Goal: Book appointment/travel/reservation

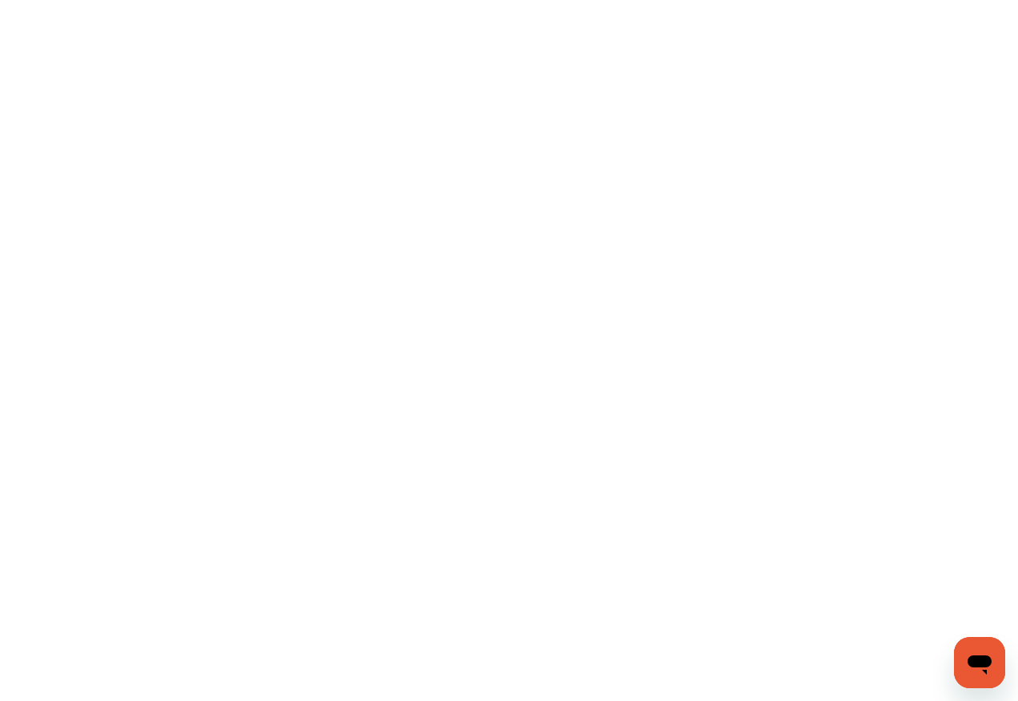
click at [738, 118] on html at bounding box center [509, 350] width 1018 height 701
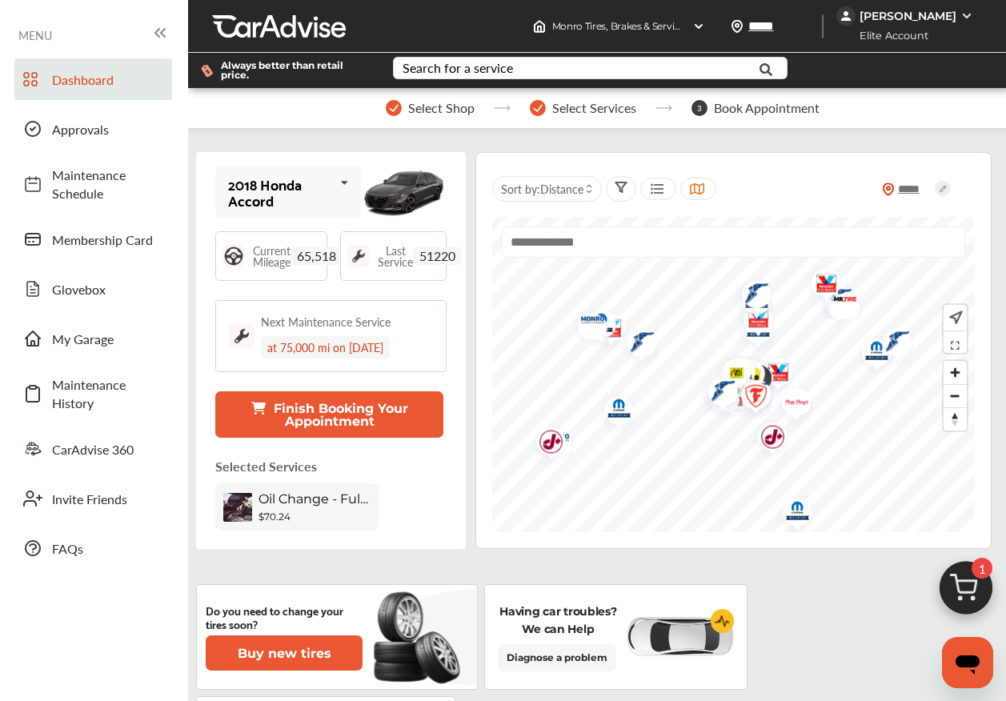
click at [395, 416] on button "Finish Booking Your Appointment" at bounding box center [329, 414] width 228 height 46
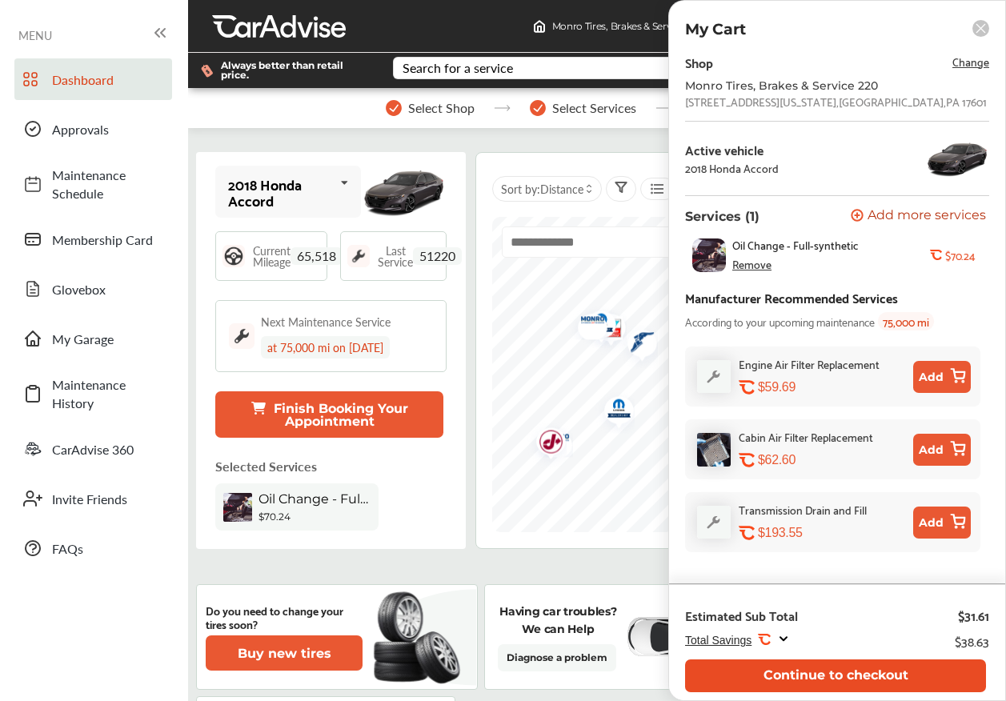
click at [872, 679] on button "Continue to checkout" at bounding box center [835, 675] width 301 height 33
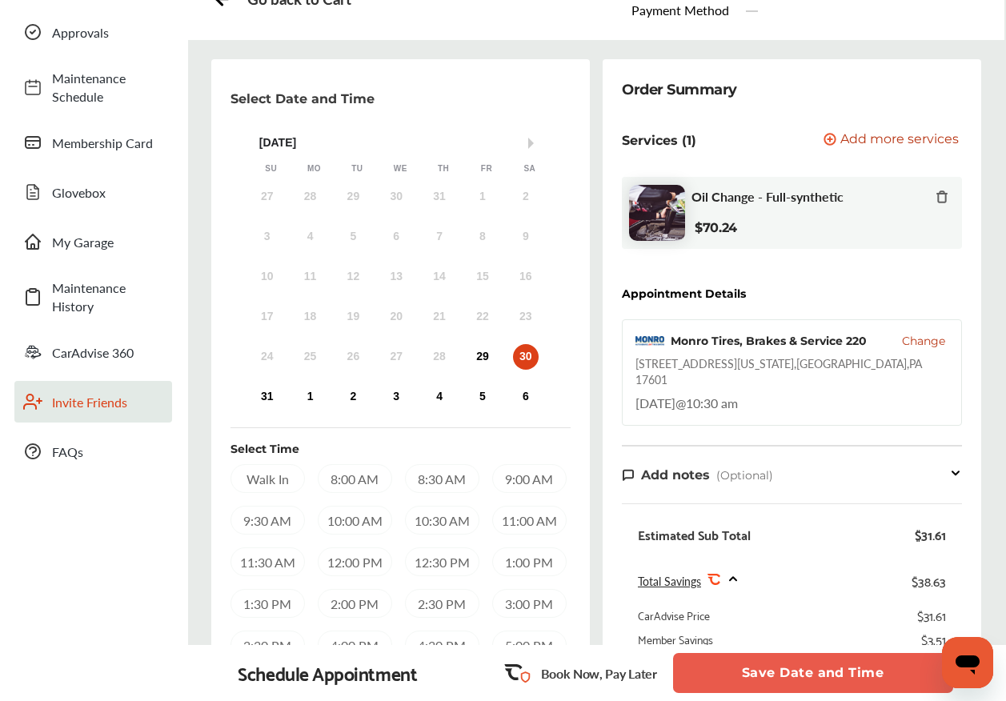
scroll to position [146, 0]
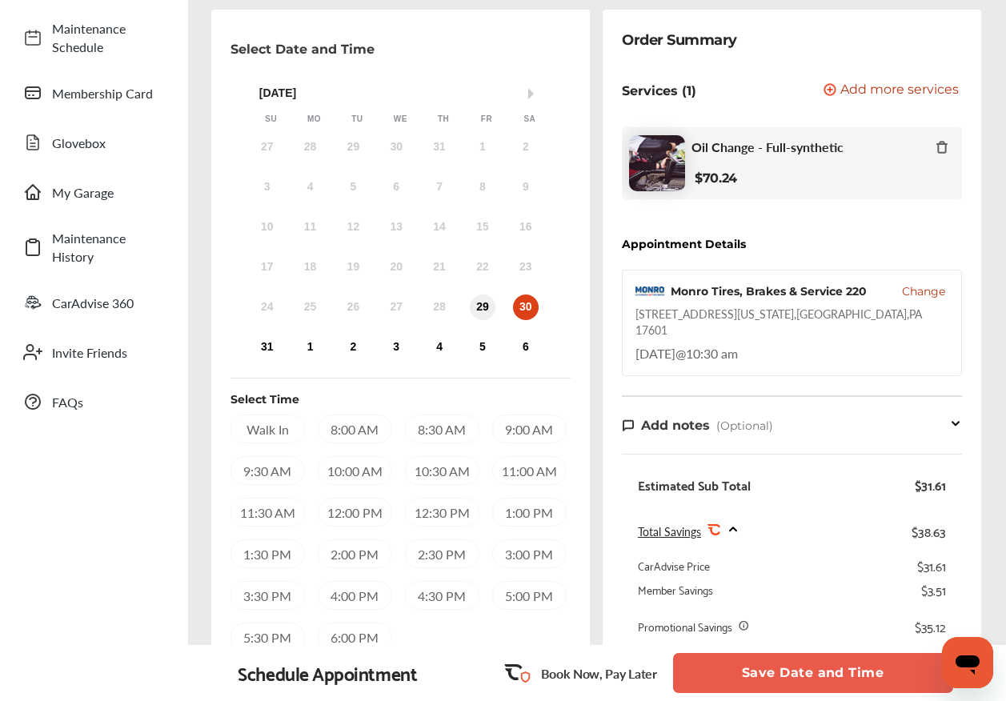
click at [484, 306] on div "29" at bounding box center [483, 307] width 26 height 26
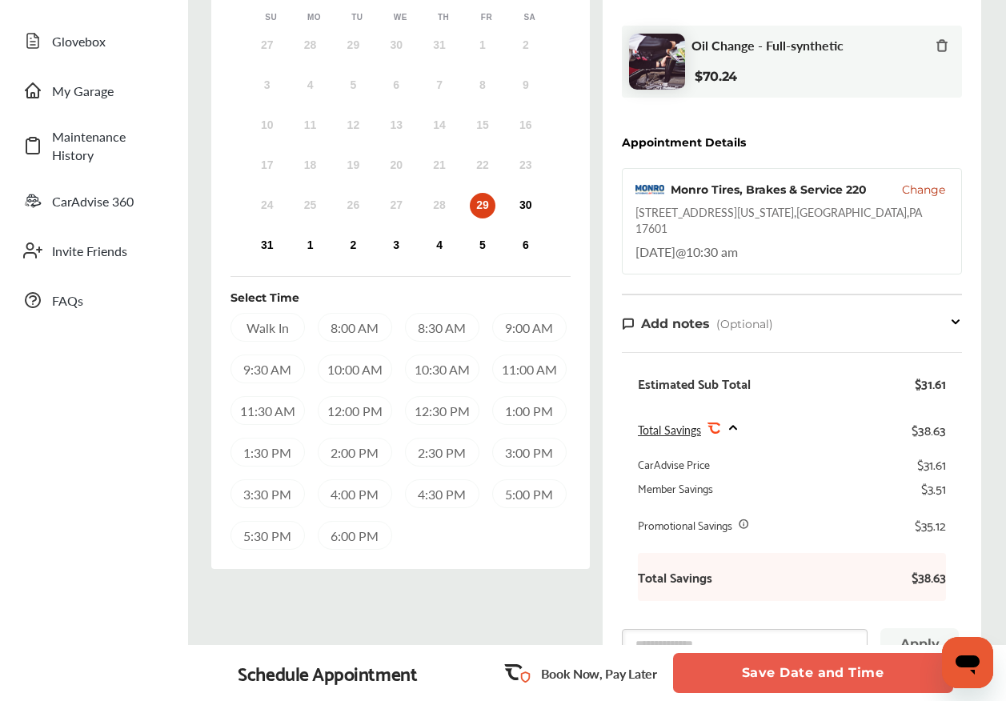
click at [424, 368] on div "10:30 AM" at bounding box center [442, 368] width 74 height 29
click at [831, 678] on button "Save Date and Time" at bounding box center [813, 673] width 280 height 40
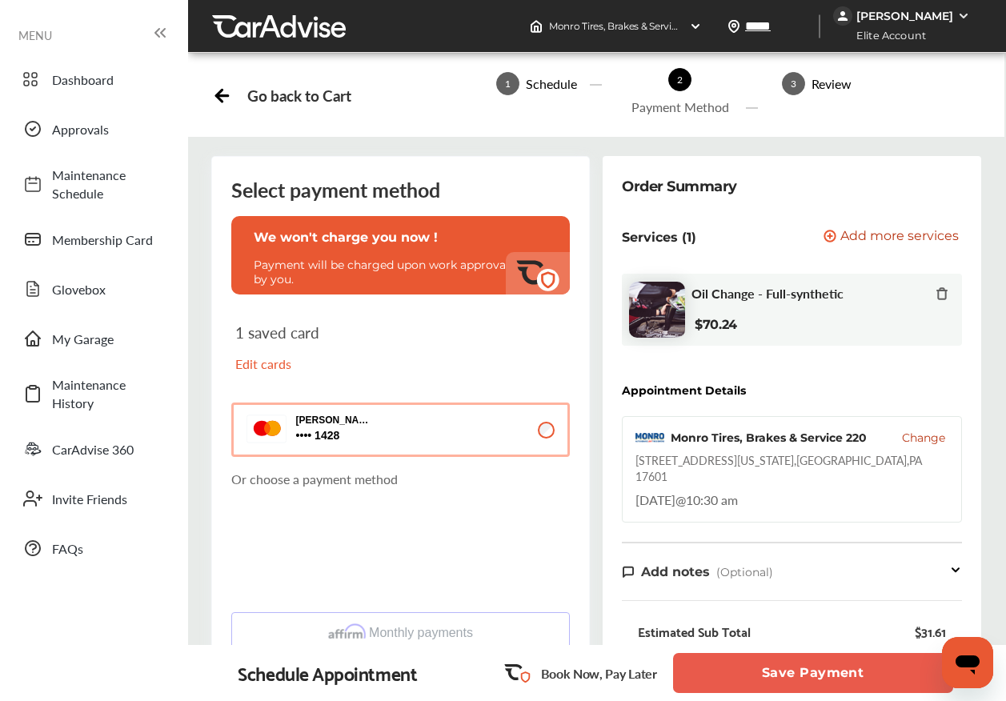
click at [814, 677] on button "Save Payment" at bounding box center [813, 673] width 280 height 40
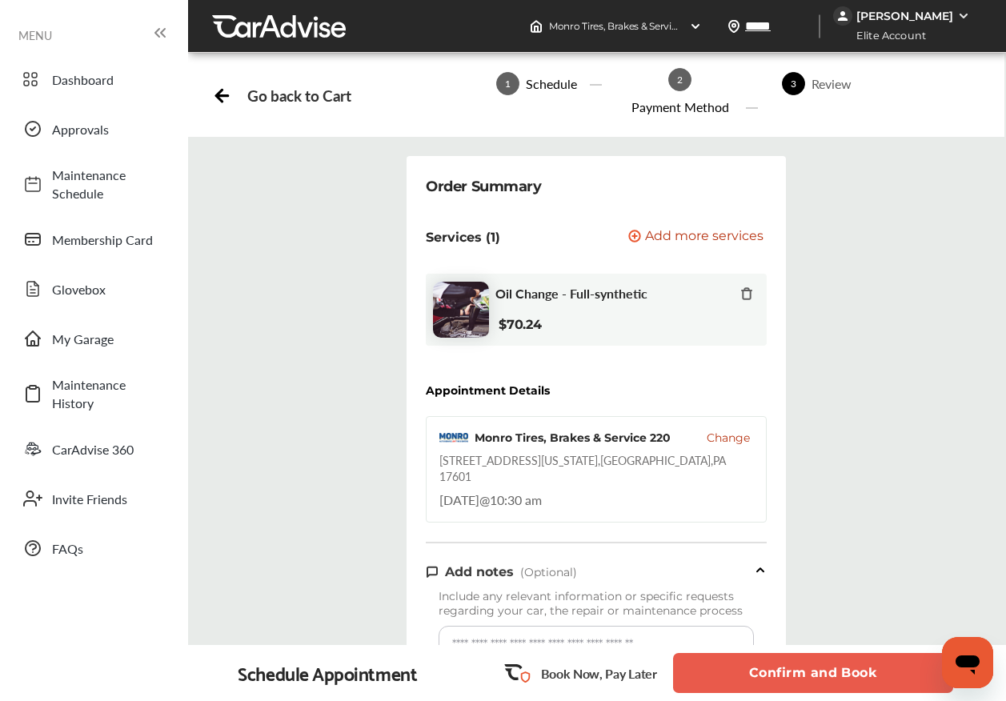
scroll to position [114, 0]
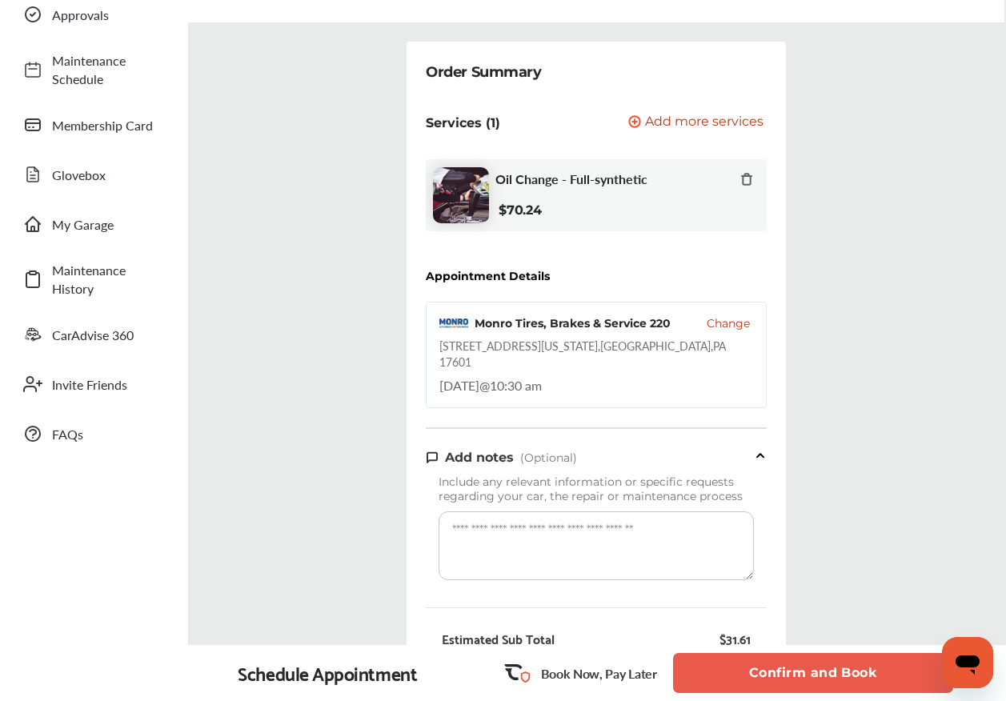
click at [739, 323] on span "Change" at bounding box center [727, 323] width 43 height 16
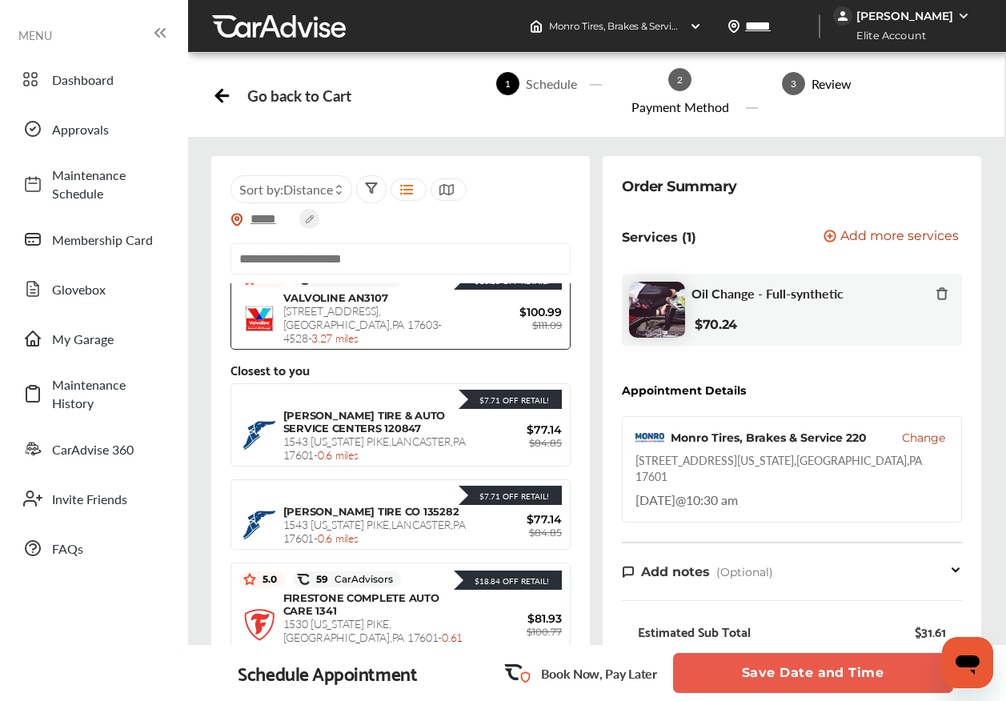
scroll to position [347, 0]
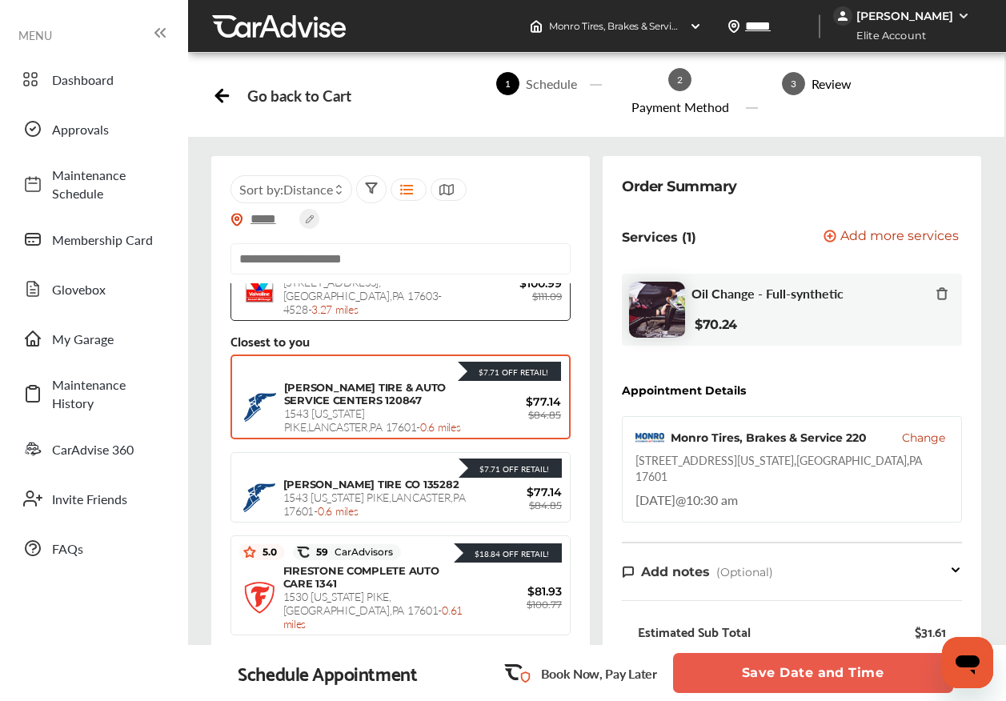
click at [392, 405] on span "1543 [US_STATE][GEOGRAPHIC_DATA] , [GEOGRAPHIC_DATA] , [GEOGRAPHIC_DATA] 17601 …" at bounding box center [372, 420] width 177 height 30
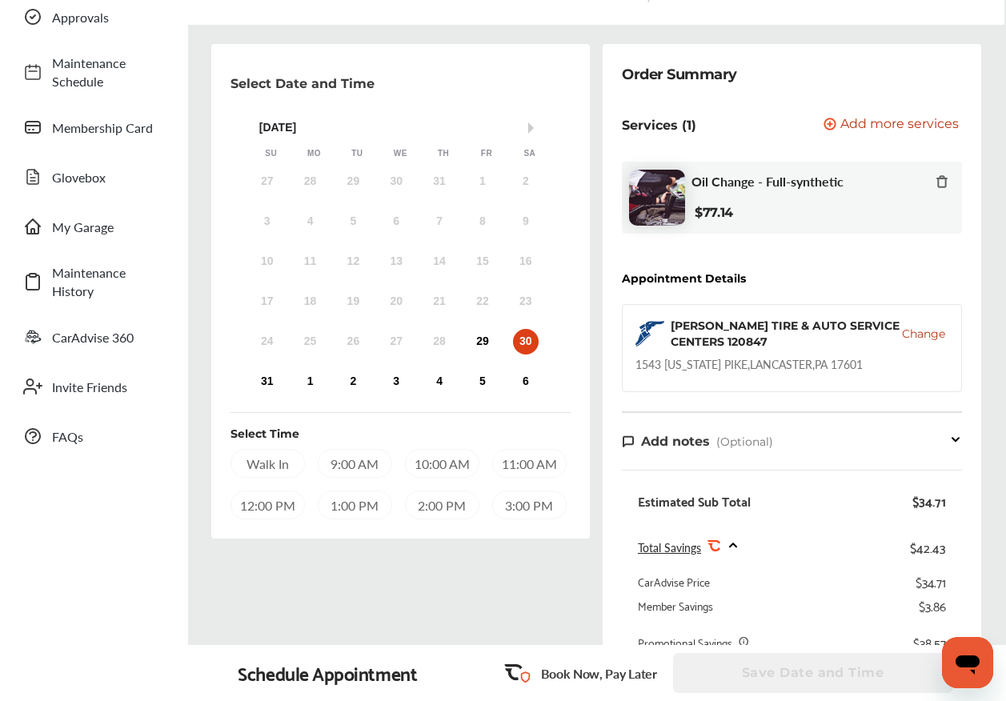
scroll to position [85, 0]
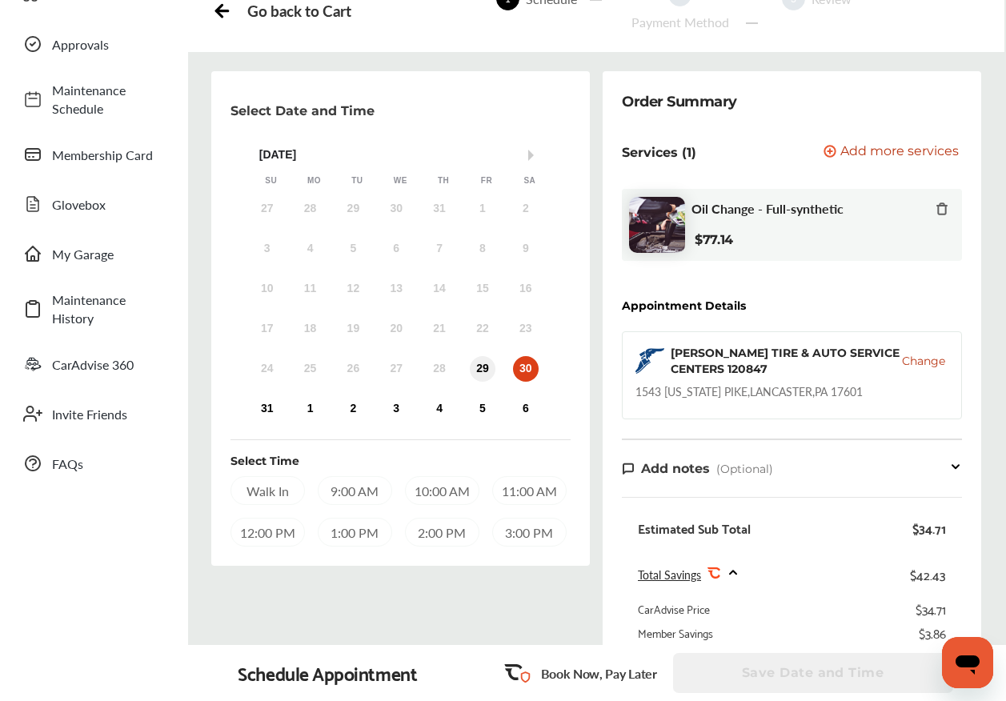
click at [484, 366] on div "29" at bounding box center [483, 369] width 26 height 26
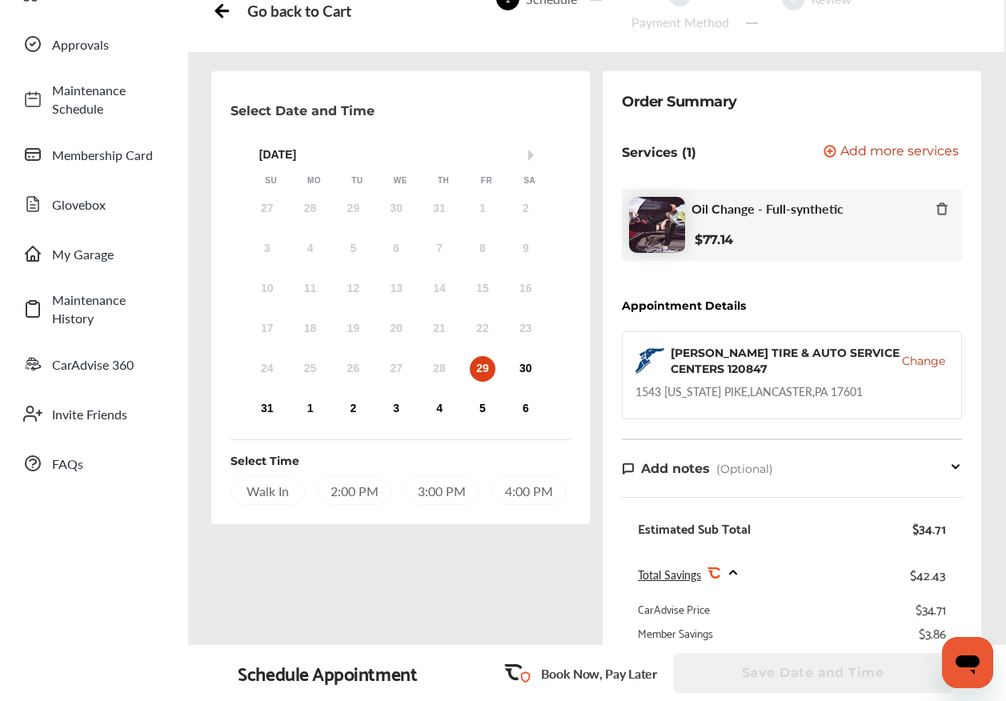
click at [286, 495] on div "Walk In" at bounding box center [267, 490] width 74 height 29
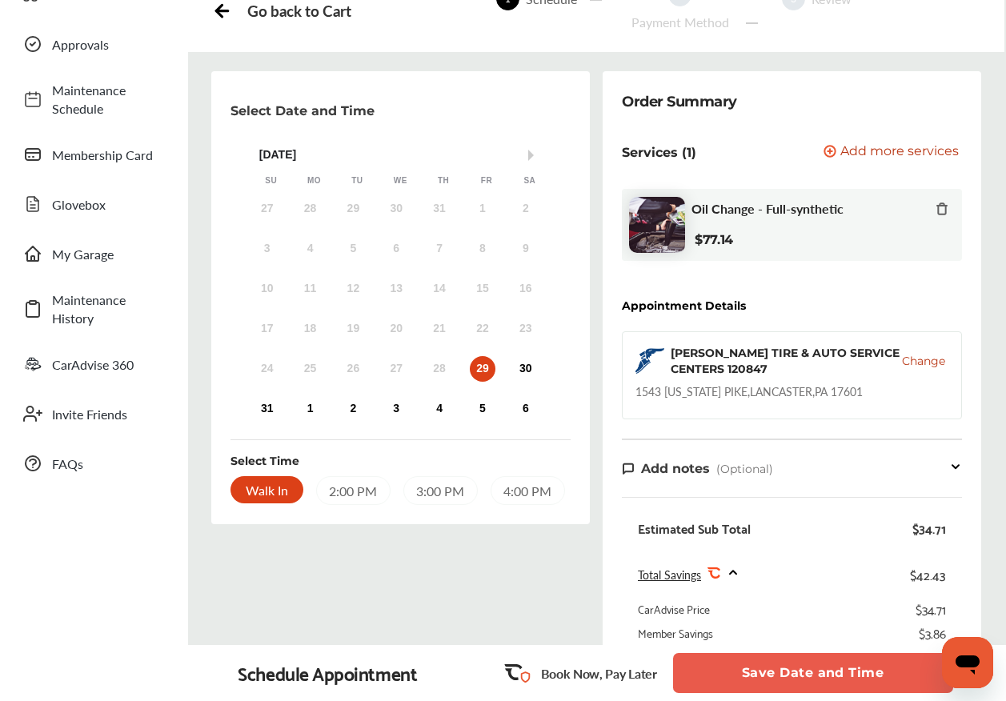
click at [584, 554] on div "Select Date and Time Next Month [DATE] Su Mo Tu We Th Fr Sa 27 28 29 30 31 1 2 …" at bounding box center [400, 510] width 391 height 878
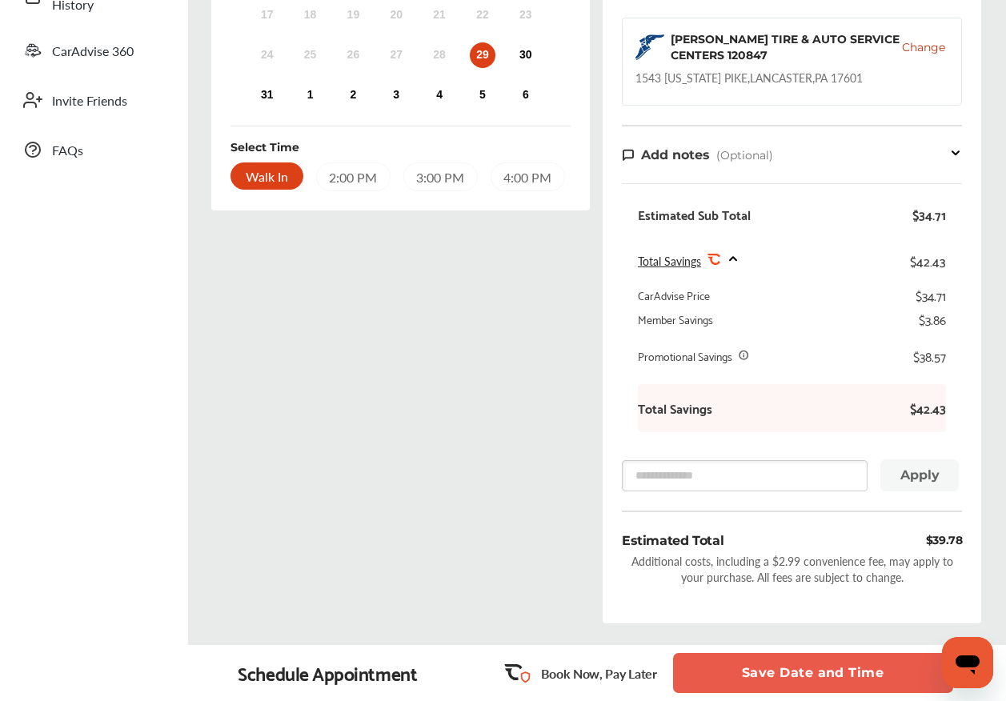
scroll to position [521, 0]
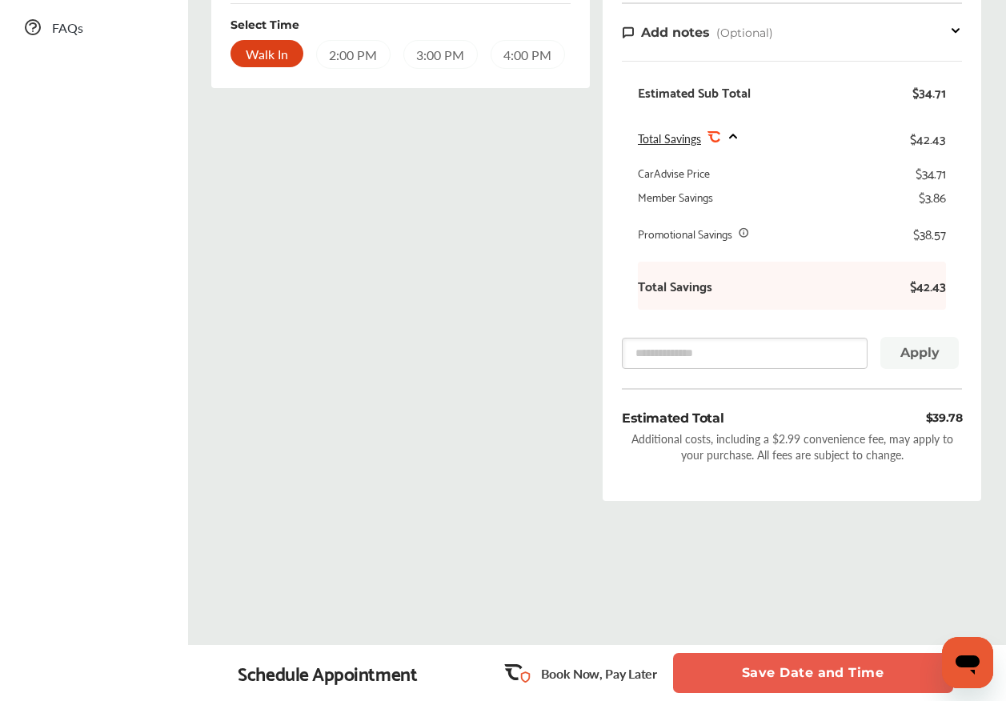
click at [822, 678] on button "Save Date and Time" at bounding box center [813, 673] width 280 height 40
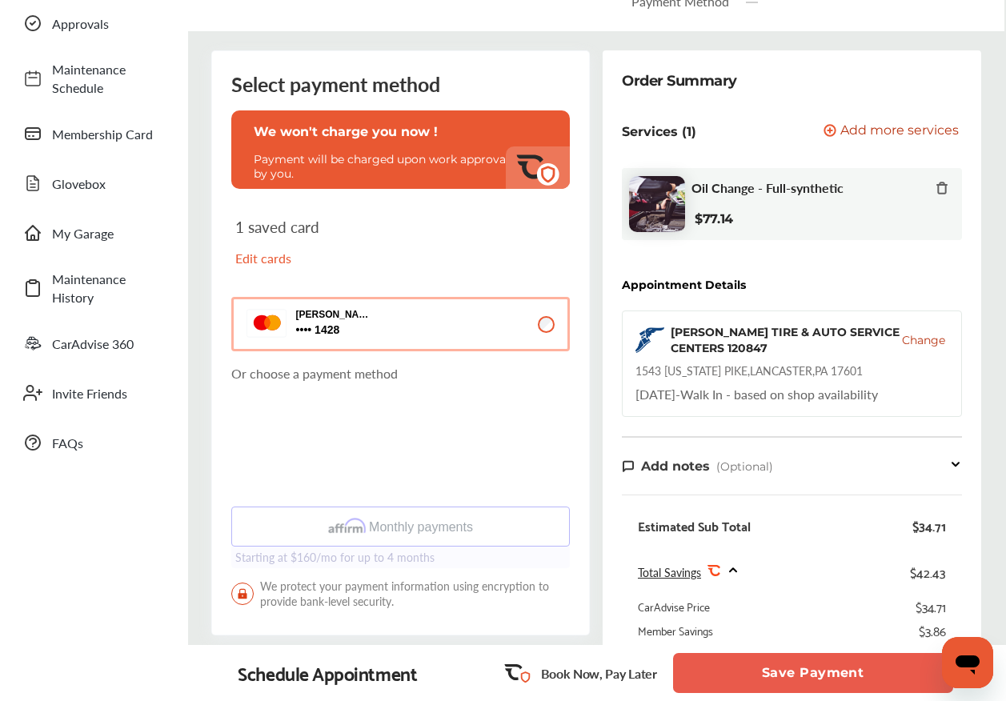
scroll to position [129, 0]
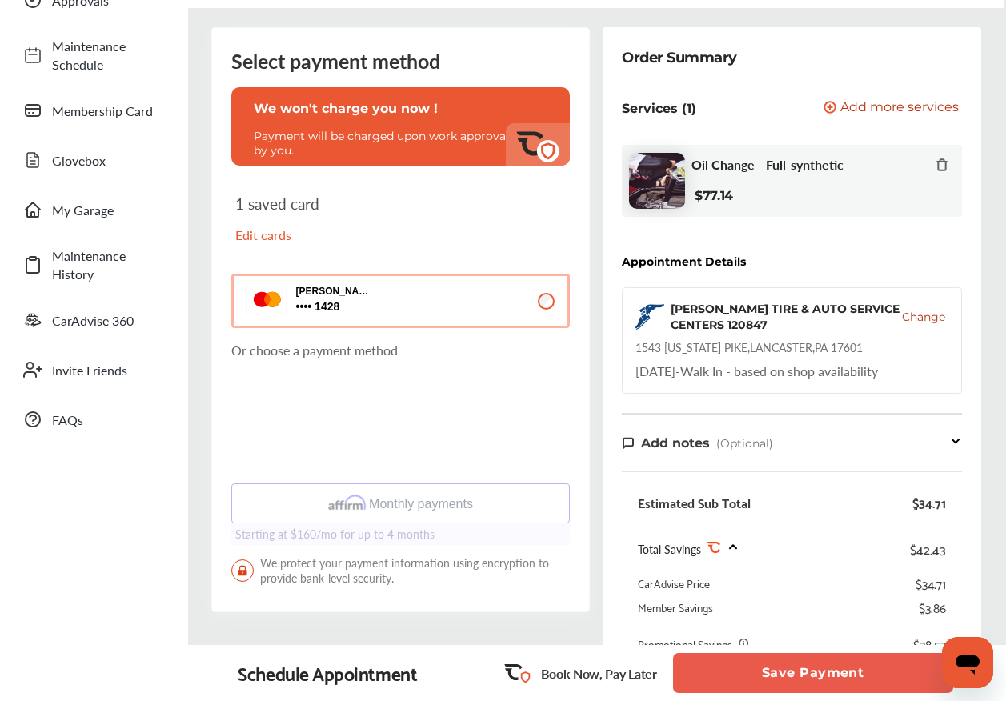
click at [806, 672] on button "Save Payment" at bounding box center [813, 673] width 280 height 40
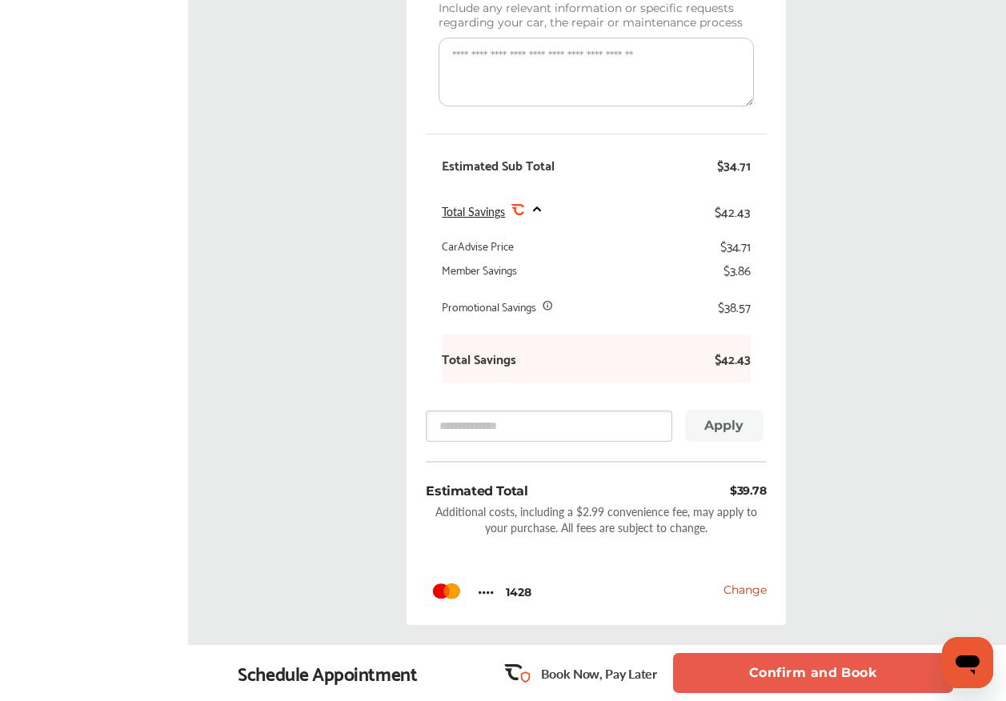
scroll to position [616, 0]
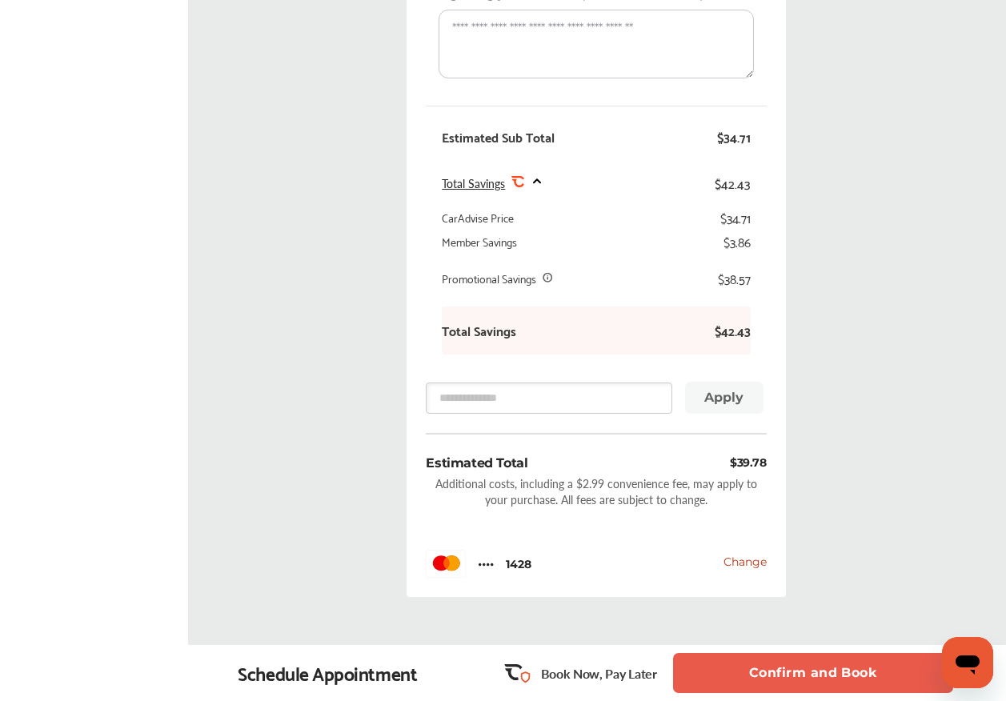
click at [786, 667] on button "Confirm and Book" at bounding box center [813, 673] width 280 height 40
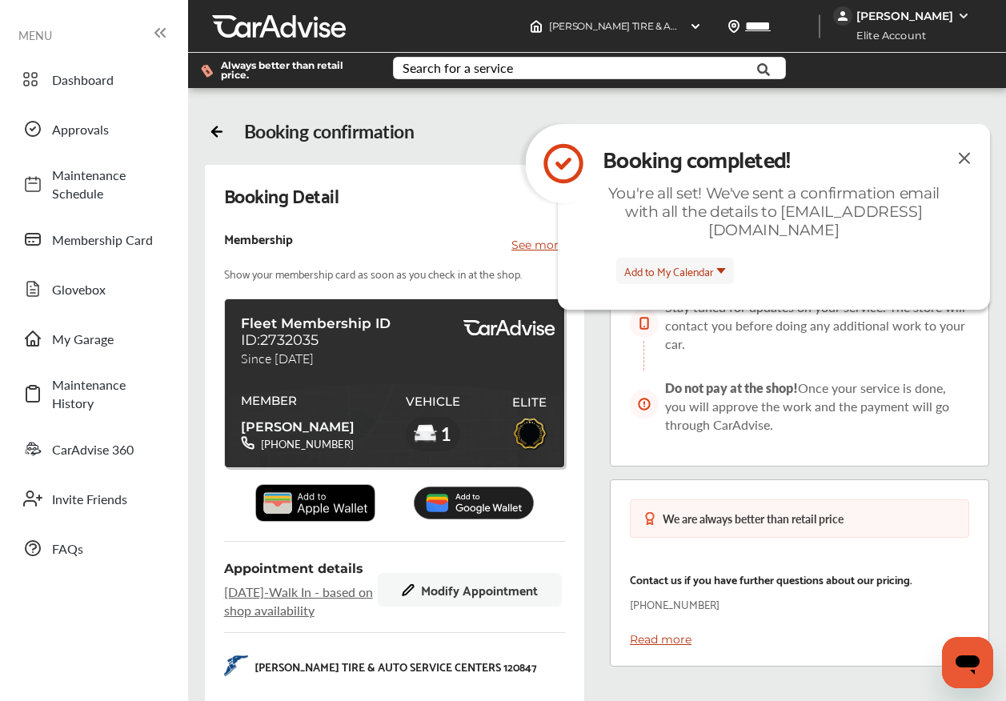
click at [970, 153] on img at bounding box center [963, 158] width 19 height 20
